Goal: Information Seeking & Learning: Learn about a topic

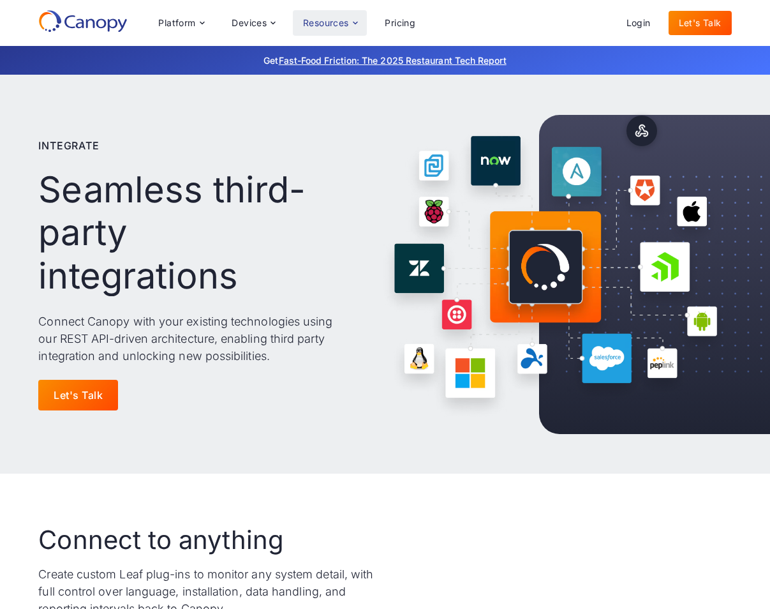
click at [336, 29] on div "Resources" at bounding box center [330, 23] width 74 height 26
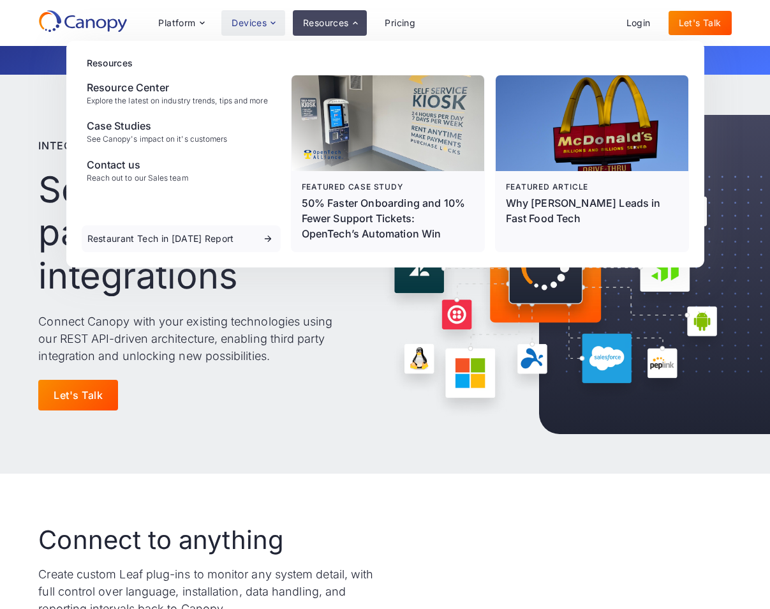
click at [268, 26] on div "Devices" at bounding box center [254, 23] width 64 height 26
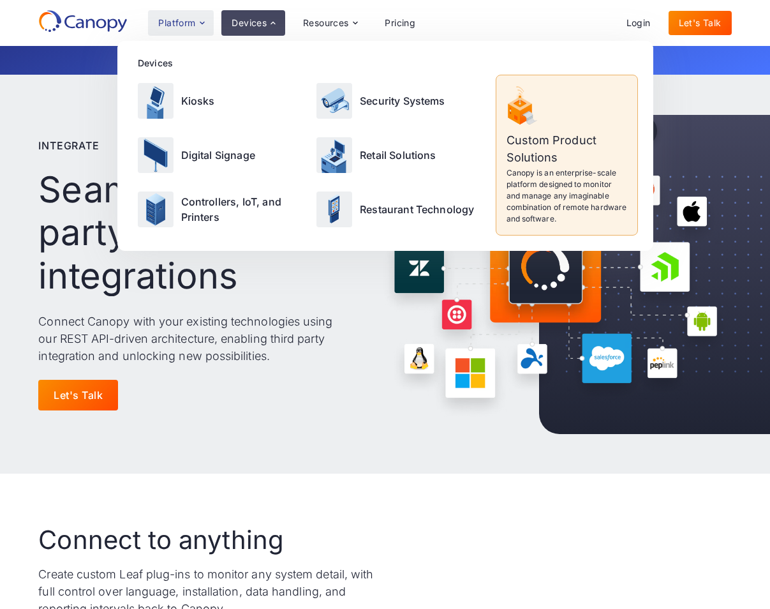
click at [188, 24] on div "Platform" at bounding box center [176, 23] width 37 height 9
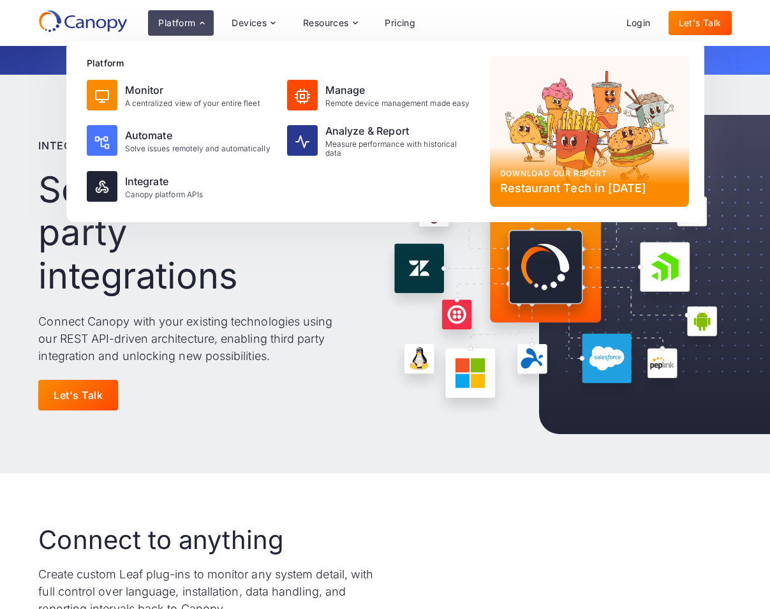
click at [84, 26] on icon at bounding box center [82, 21] width 89 height 23
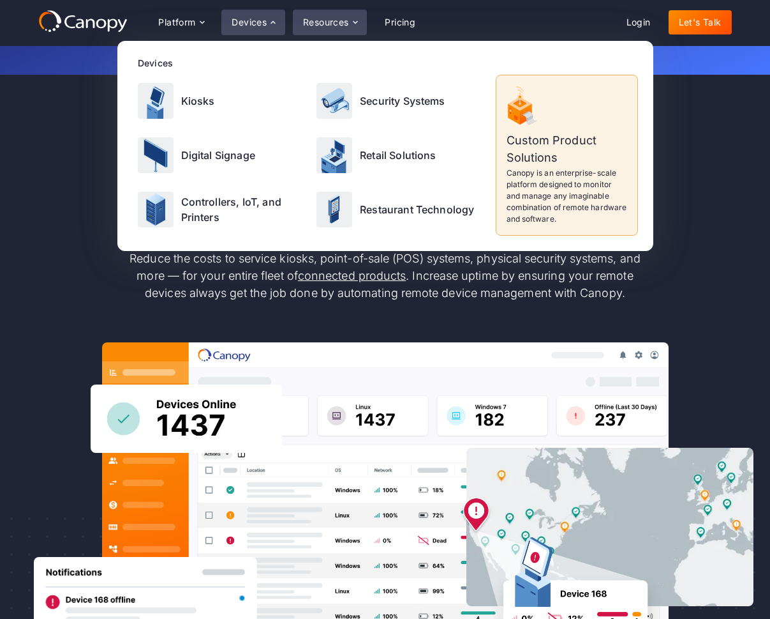
click at [354, 25] on icon at bounding box center [355, 22] width 10 height 10
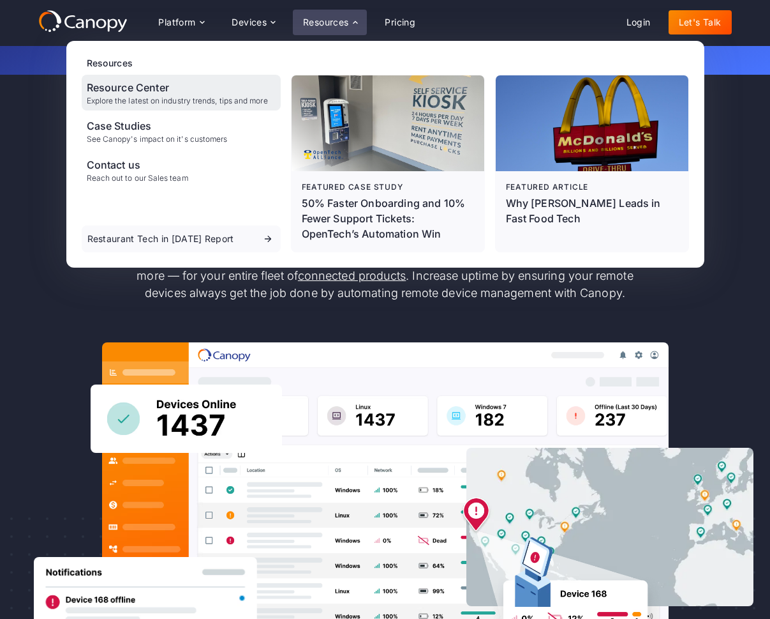
click at [144, 97] on div "Explore the latest on industry trends, tips and more" at bounding box center [177, 100] width 181 height 9
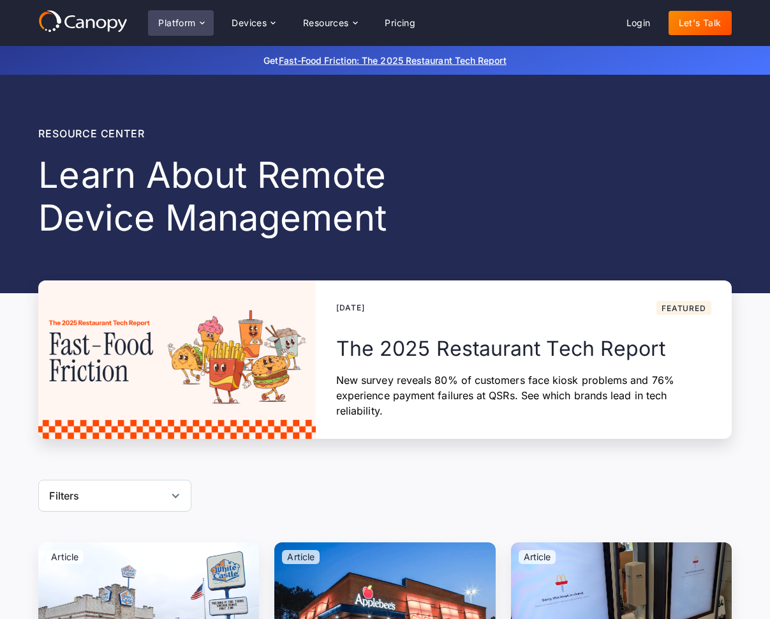
click at [169, 24] on div "Platform" at bounding box center [176, 23] width 37 height 9
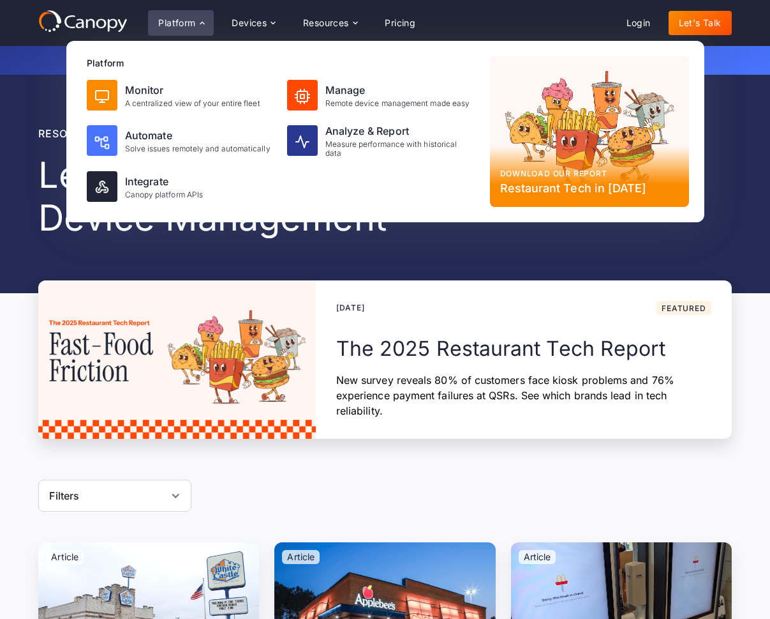
click at [89, 26] on icon at bounding box center [82, 21] width 89 height 23
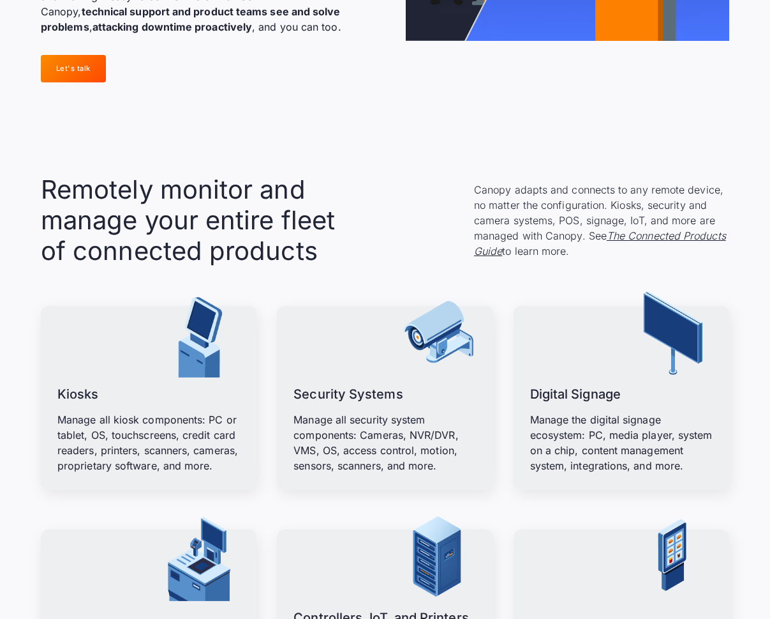
scroll to position [1379, 0]
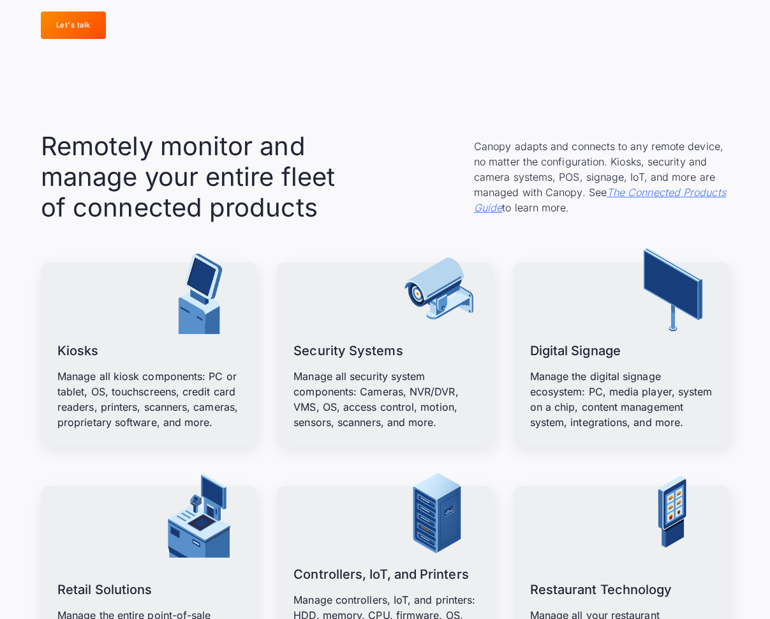
click at [647, 186] on em "The Connected Products Guide" at bounding box center [600, 200] width 252 height 28
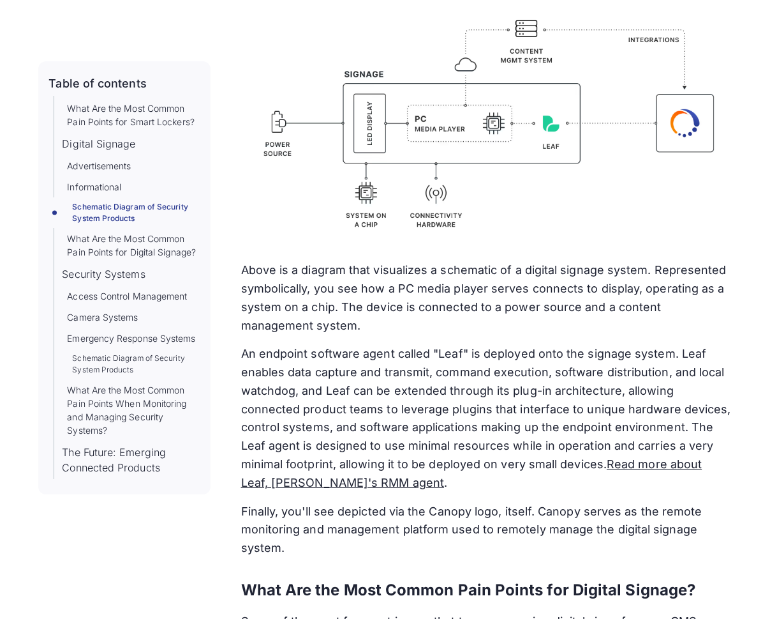
scroll to position [11107, 0]
